Goal: Transaction & Acquisition: Purchase product/service

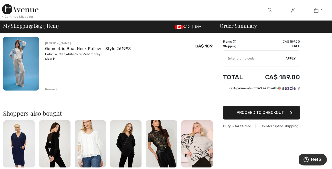
scroll to position [27, 0]
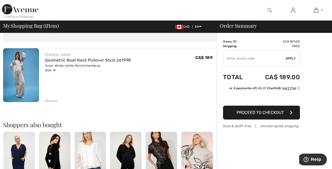
click at [254, 112] on span "Proceed to Checkout" at bounding box center [259, 112] width 47 height 5
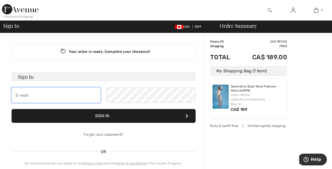
click at [28, 94] on input "email" at bounding box center [56, 94] width 89 height 15
type input "sweet_r04@hotmail.com"
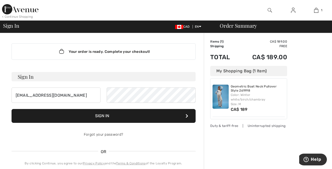
click at [100, 116] on button "Sign In" at bounding box center [104, 116] width 184 height 14
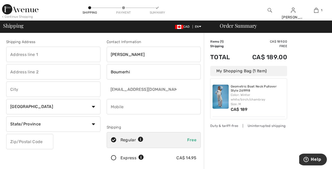
click at [30, 54] on input "text" at bounding box center [53, 54] width 94 height 15
type input "5685, Rue Joseph Dufresne"
click at [17, 91] on input "text" at bounding box center [53, 88] width 94 height 15
type input "[GEOGRAPHIC_DATA]"
click at [6, 116] on select "State/Province Alberta British Columbia Manitoba New Brunswick Newfoundland and…" at bounding box center [53, 123] width 94 height 15
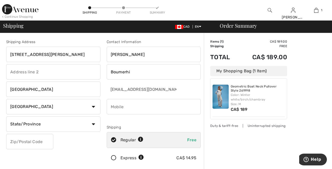
select select "QC"
click option "Quebec" at bounding box center [0, 0] width 0 height 0
click at [31, 139] on input "text" at bounding box center [29, 141] width 47 height 15
type input "H1G1E3"
click at [123, 104] on input "phone" at bounding box center [154, 106] width 94 height 15
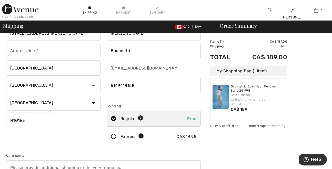
scroll to position [81, 0]
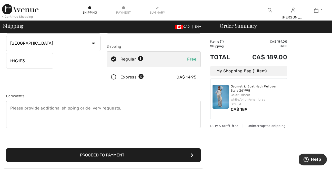
type input "5149418158"
click at [104, 152] on button "Proceed to Payment" at bounding box center [103, 155] width 194 height 14
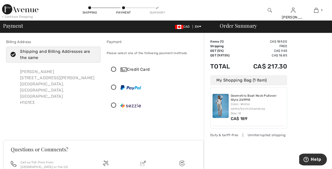
click at [114, 68] on icon at bounding box center [114, 69] width 14 height 5
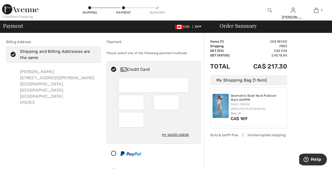
click at [151, 110] on div at bounding box center [135, 102] width 35 height 15
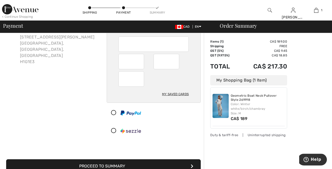
scroll to position [108, 0]
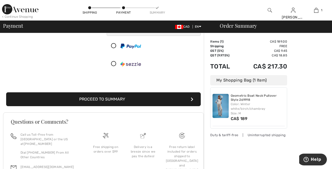
click at [105, 95] on button "Proceed to Summary" at bounding box center [103, 99] width 194 height 14
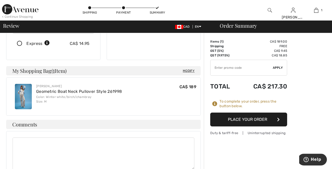
scroll to position [134, 0]
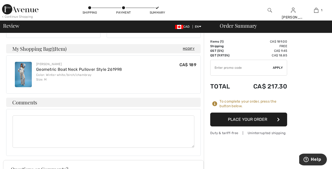
click at [240, 120] on button "Place Your Order" at bounding box center [248, 119] width 77 height 14
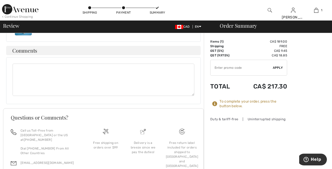
scroll to position [198, 0]
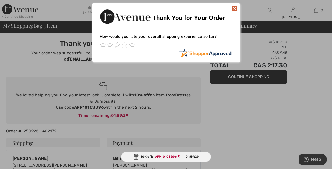
click at [247, 77] on div at bounding box center [166, 84] width 332 height 169
click at [235, 77] on div at bounding box center [166, 84] width 332 height 169
click at [245, 75] on div at bounding box center [166, 84] width 332 height 169
click at [235, 7] on img at bounding box center [234, 8] width 6 height 6
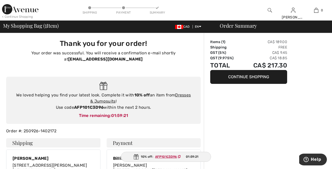
click at [249, 73] on button "Continue Shopping" at bounding box center [248, 77] width 77 height 14
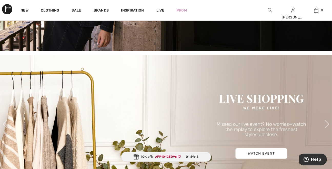
scroll to position [108, 0]
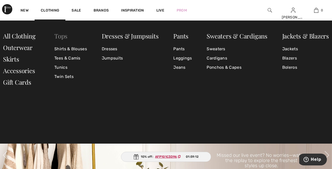
click at [64, 37] on link "Tops" at bounding box center [60, 36] width 13 height 8
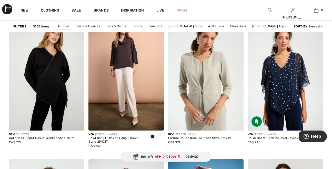
scroll to position [430, 0]
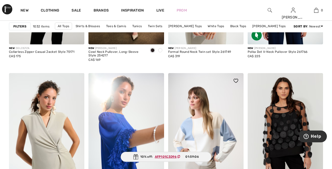
click at [193, 91] on img at bounding box center [205, 129] width 75 height 113
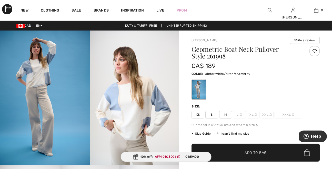
click at [127, 95] on img at bounding box center [135, 97] width 90 height 134
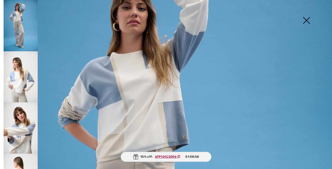
scroll to position [87, 0]
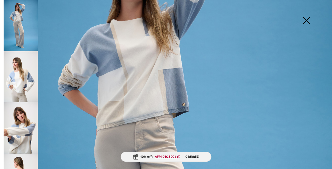
click at [21, 84] on img at bounding box center [21, 76] width 34 height 51
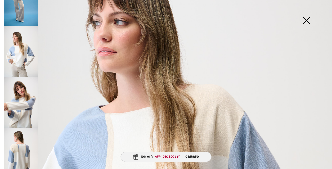
scroll to position [58, 0]
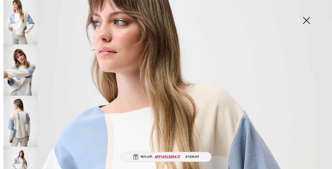
click at [26, 122] on img at bounding box center [21, 121] width 34 height 51
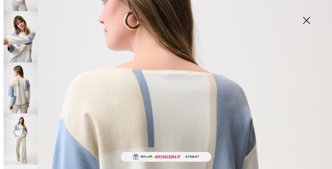
scroll to position [138, 0]
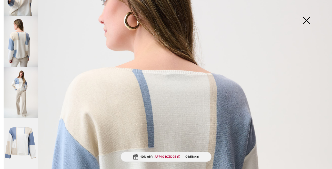
click at [27, 106] on img at bounding box center [21, 92] width 34 height 51
